Goal: Transaction & Acquisition: Purchase product/service

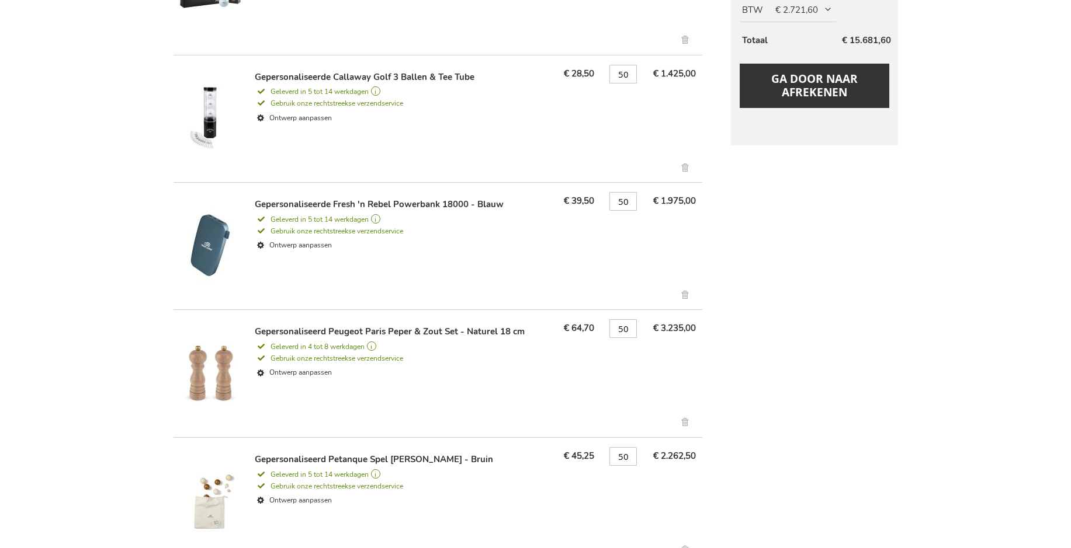
scroll to position [759, 0]
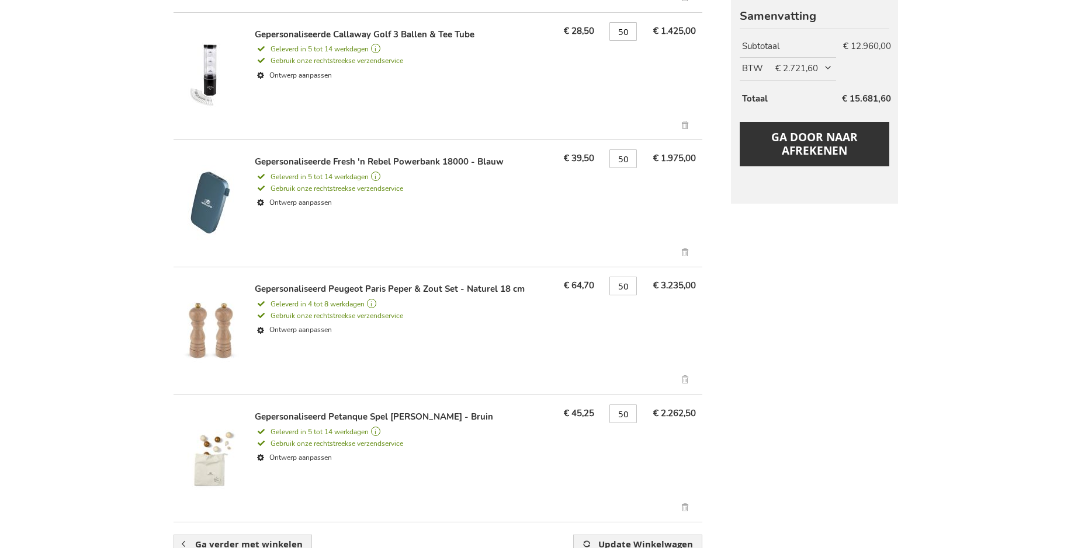
click at [687, 254] on link "Verwijder dit artikel" at bounding box center [685, 254] width 19 height 13
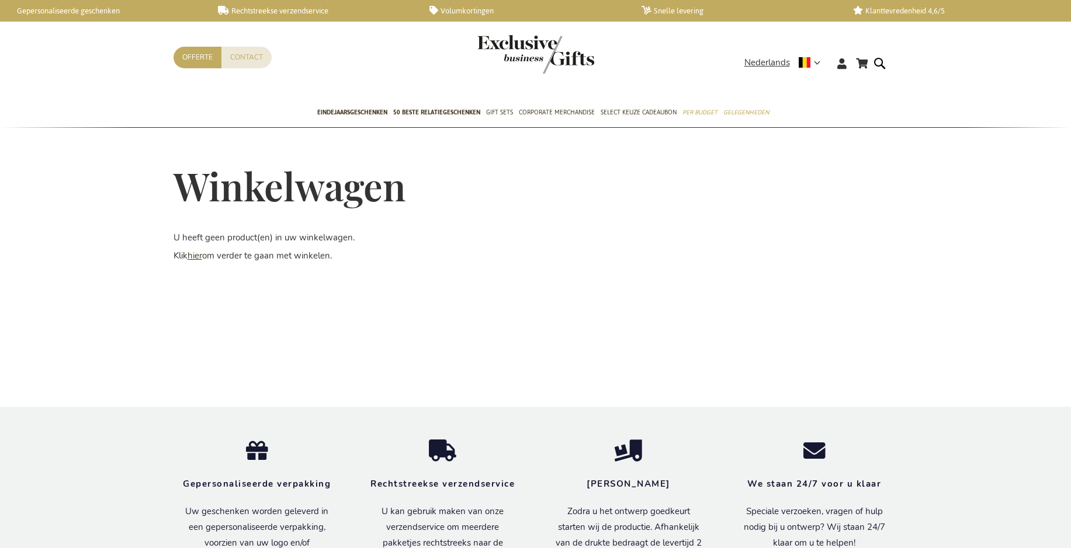
click at [190, 257] on link "hier" at bounding box center [194, 256] width 15 height 12
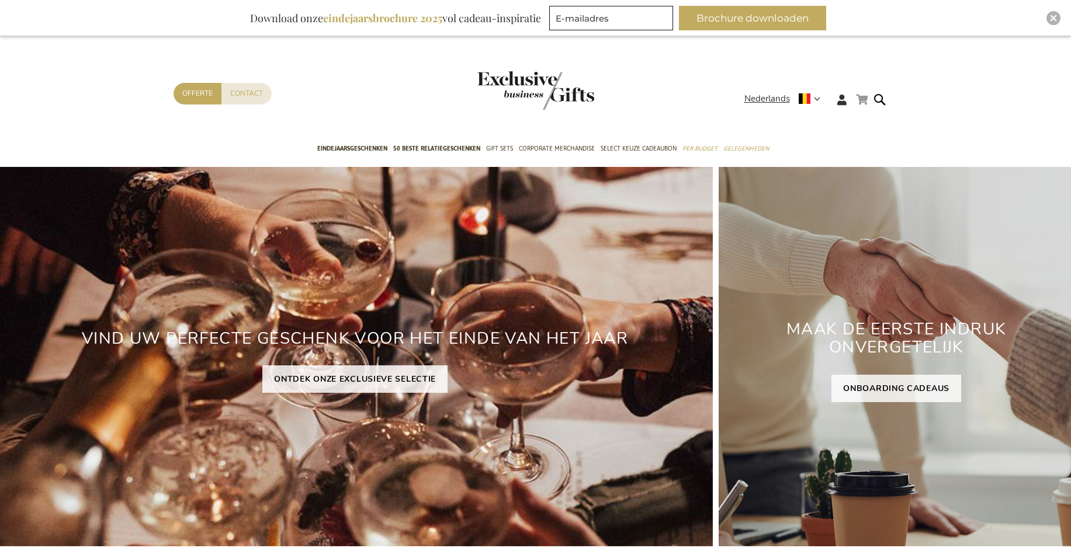
click at [864, 99] on link "Winkelwagen" at bounding box center [862, 99] width 12 height 15
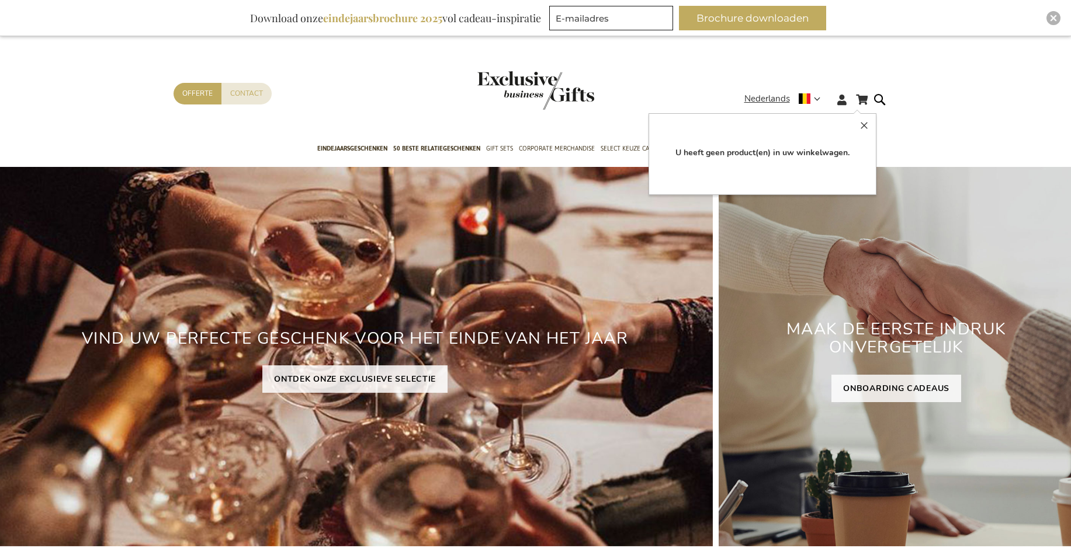
drag, startPoint x: 651, startPoint y: 65, endPoint x: 647, endPoint y: 75, distance: 10.7
click at [651, 66] on header "Winkelwagen Winkelwagen 0 Sluiten U heeft geen product(en) in uw winkelwagen. G…" at bounding box center [535, 85] width 1071 height 99
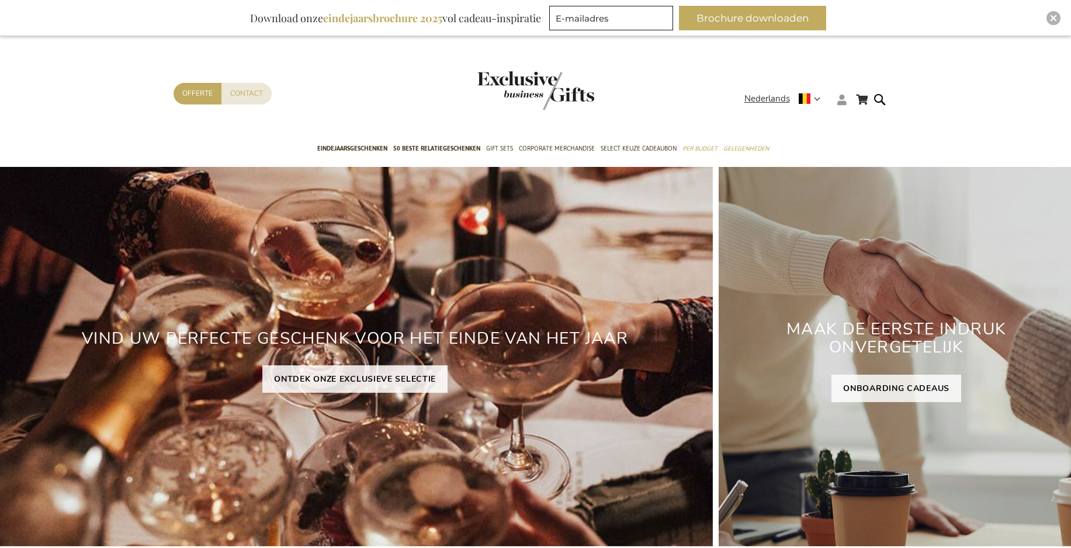
click at [839, 98] on icon at bounding box center [841, 100] width 9 height 11
click at [376, 152] on span "Eindejaarsgeschenken" at bounding box center [352, 149] width 70 height 12
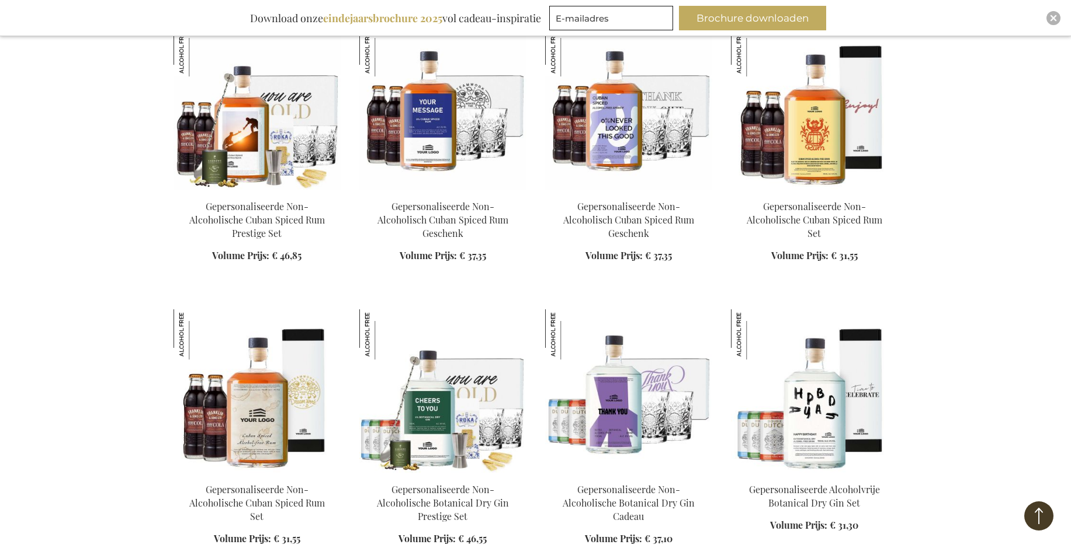
scroll to position [3563, 0]
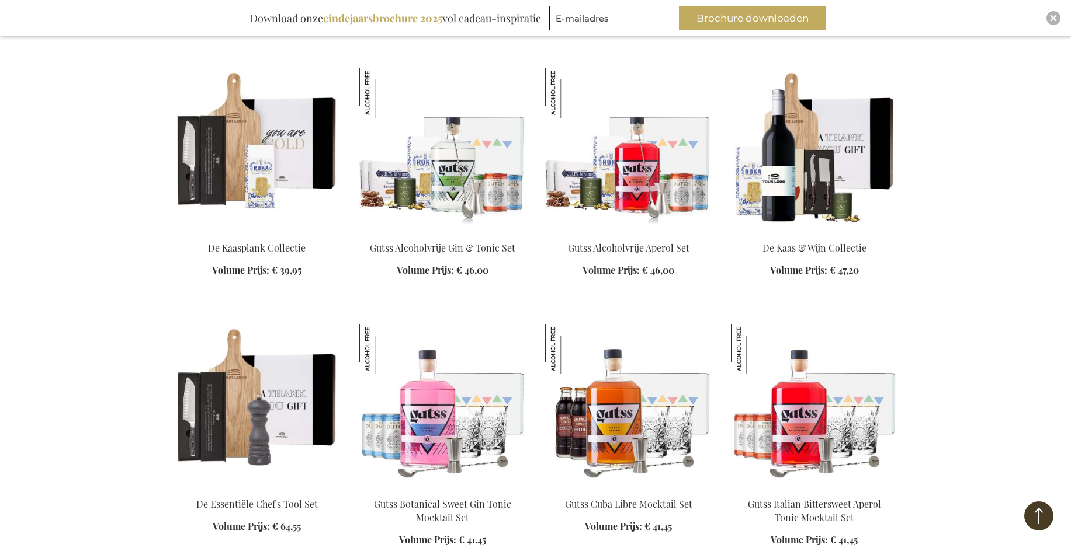
scroll to position [5023, 0]
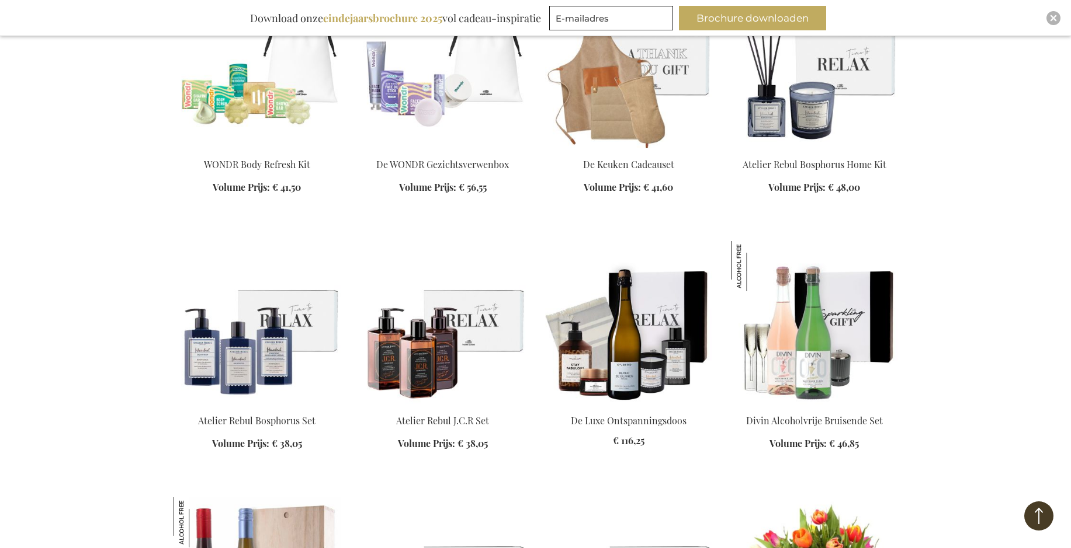
scroll to position [5900, 0]
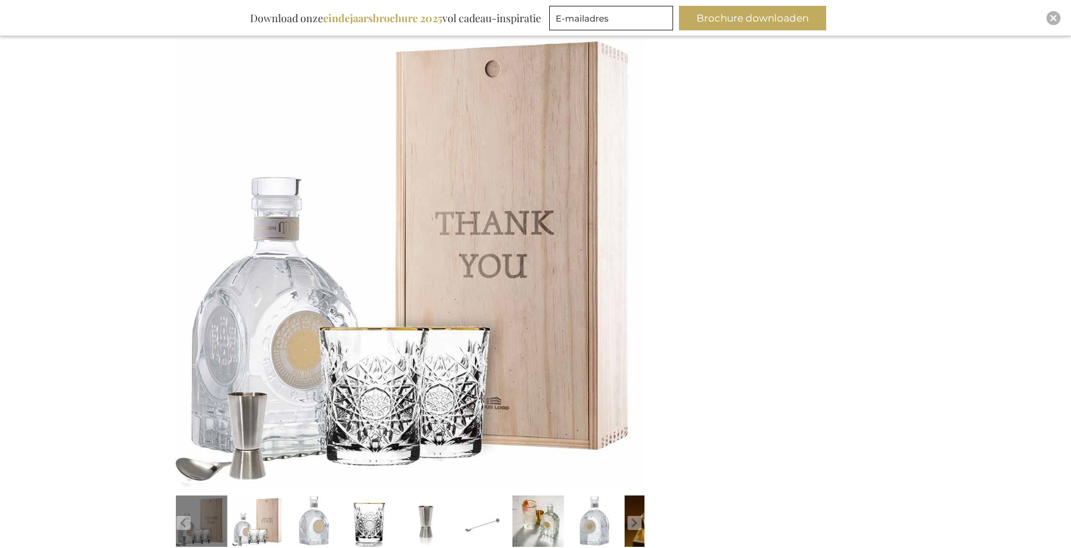
scroll to position [234, 0]
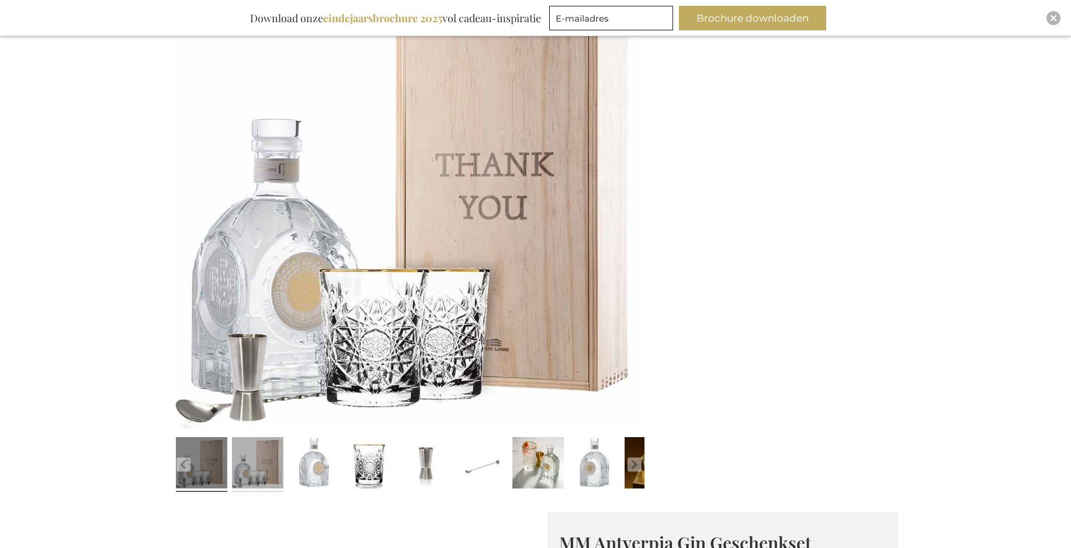
click at [270, 472] on link at bounding box center [257, 465] width 51 height 64
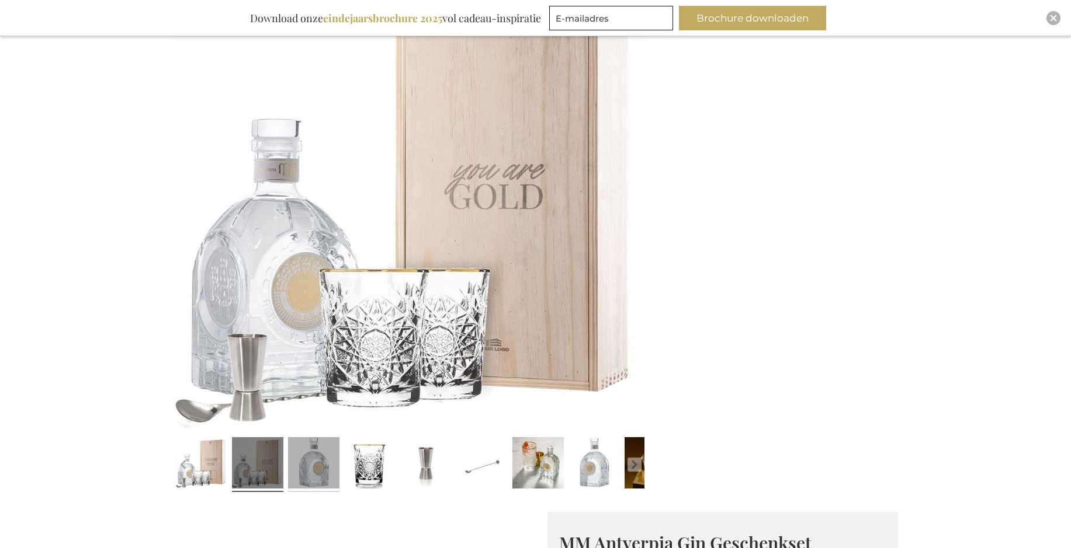
click at [326, 470] on link at bounding box center [313, 465] width 51 height 64
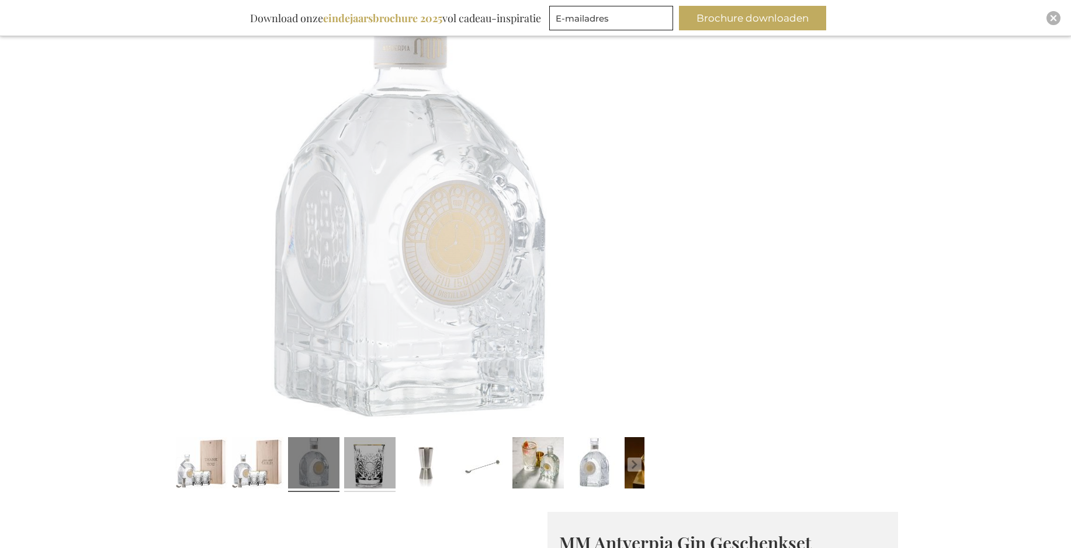
click at [378, 473] on link at bounding box center [369, 465] width 51 height 64
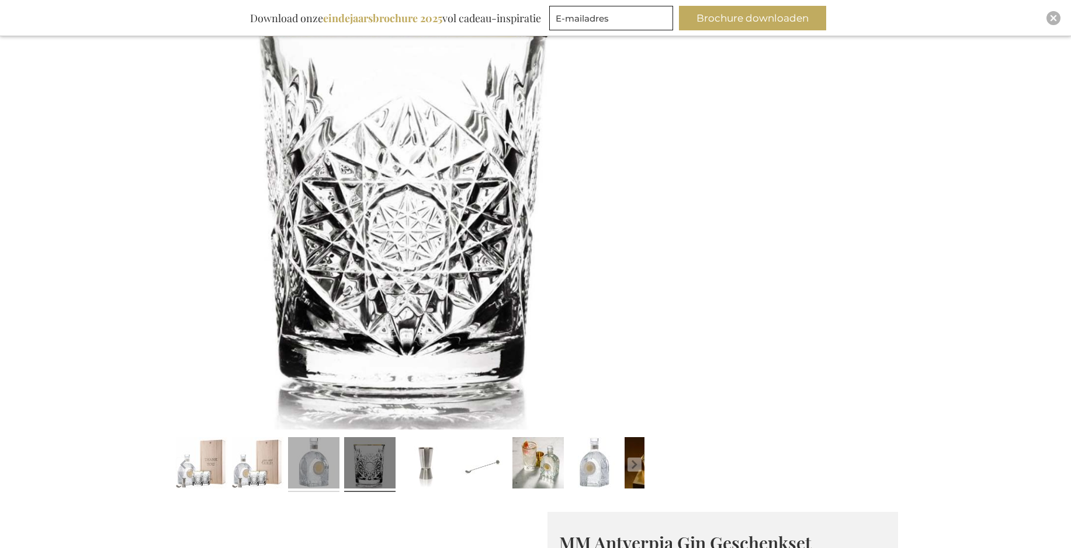
click at [322, 475] on link at bounding box center [313, 465] width 51 height 64
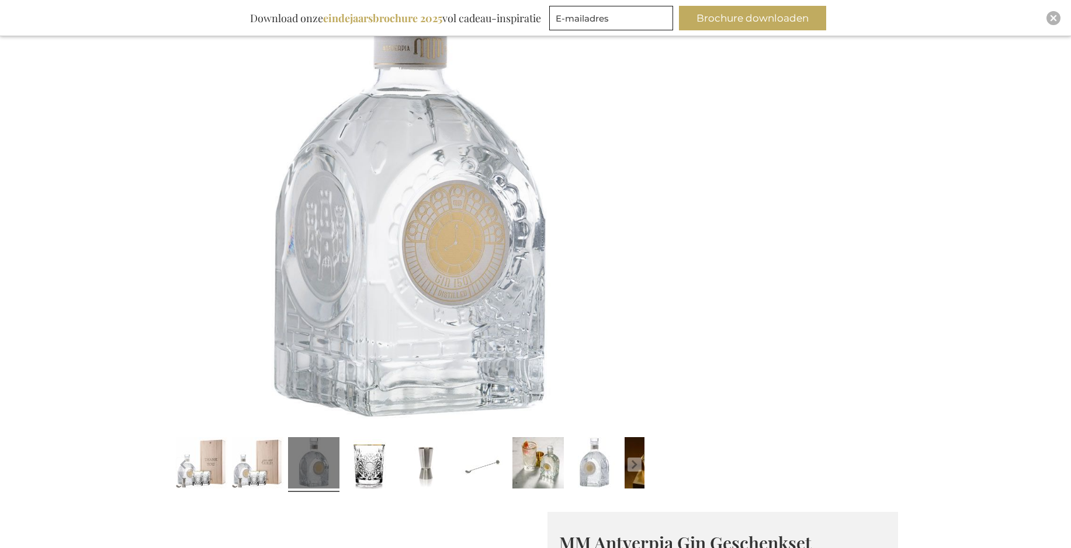
scroll to position [175, 0]
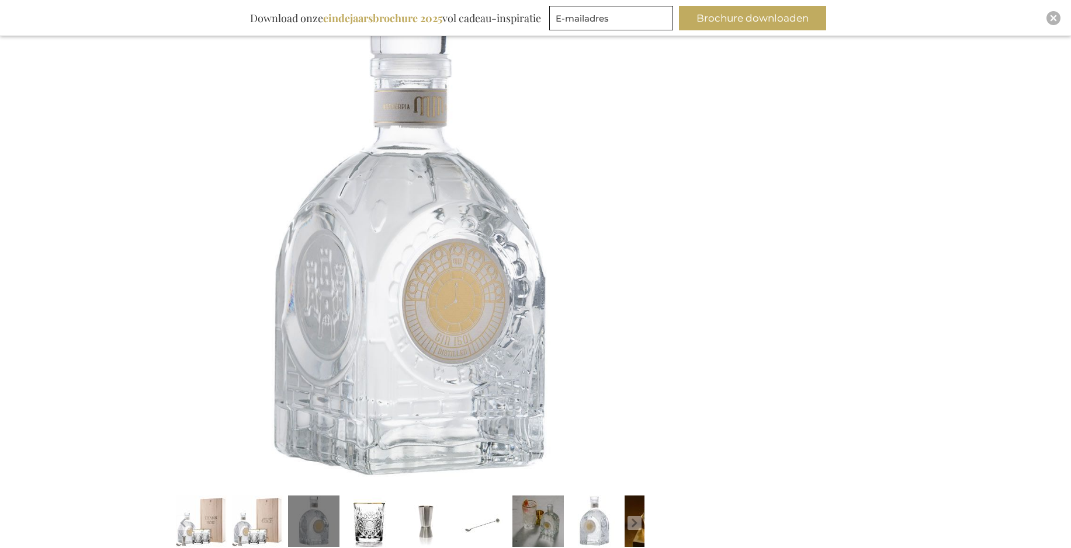
click at [561, 522] on link at bounding box center [537, 523] width 51 height 64
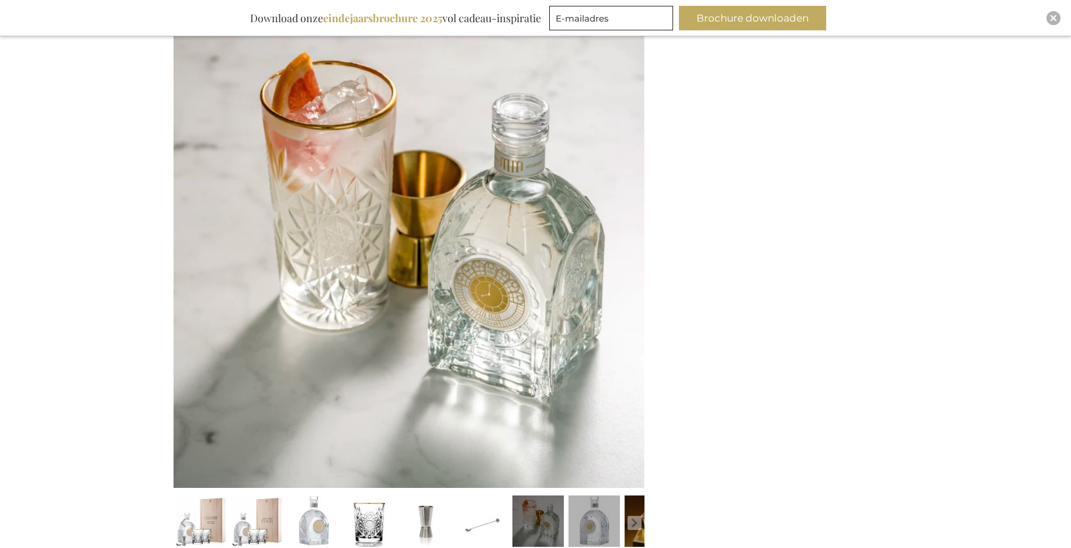
click at [598, 532] on link at bounding box center [593, 523] width 51 height 64
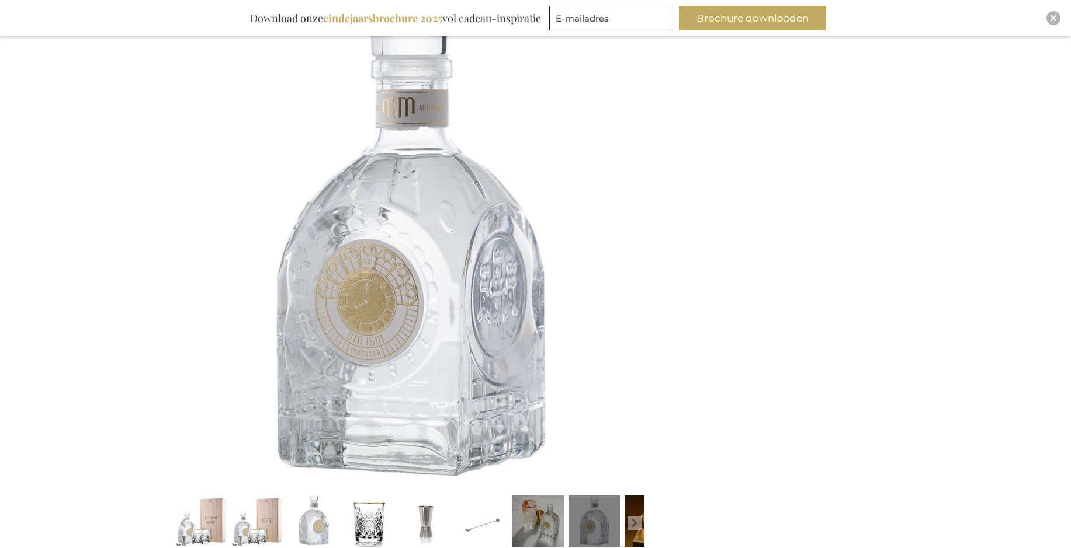
click at [547, 534] on link at bounding box center [537, 523] width 51 height 64
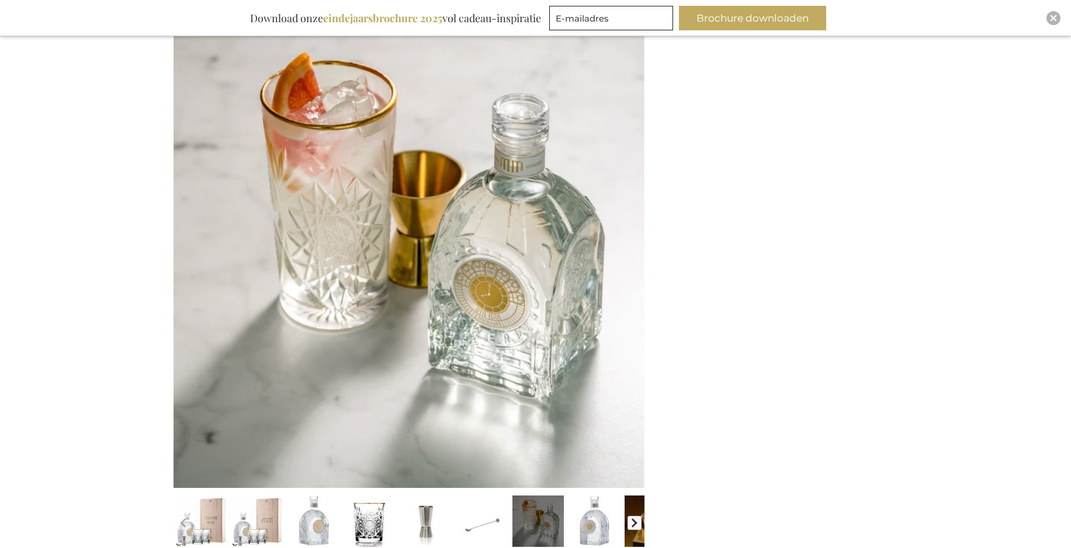
click at [636, 526] on button "button" at bounding box center [634, 523] width 14 height 14
